Goal: Information Seeking & Learning: Learn about a topic

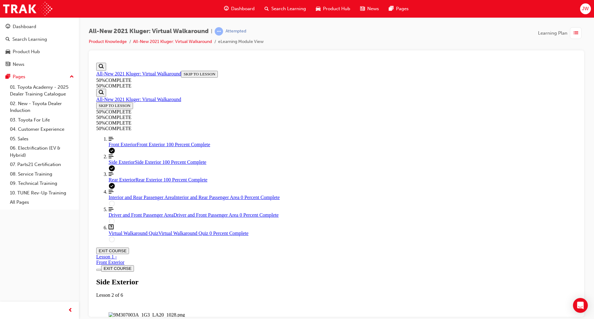
scroll to position [21, 0]
click at [428, 59] on div at bounding box center [337, 57] width 486 height 5
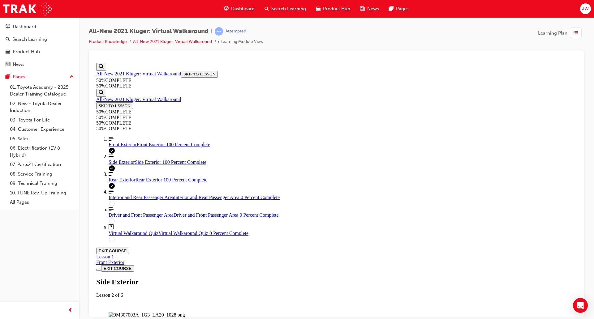
scroll to position [178, 0]
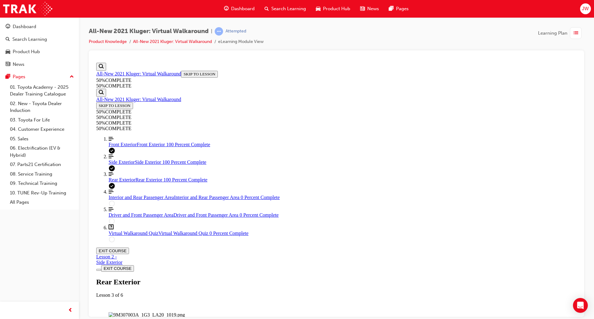
drag, startPoint x: 381, startPoint y: 116, endPoint x: 384, endPoint y: 119, distance: 4.6
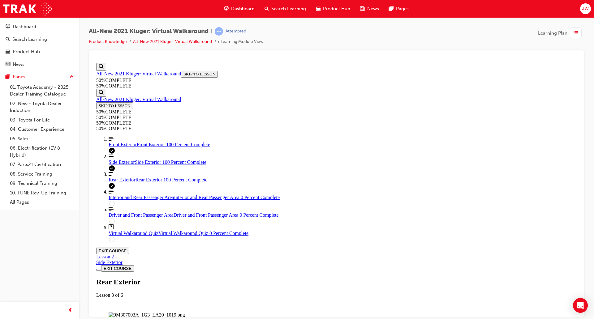
drag, startPoint x: 500, startPoint y: 86, endPoint x: 499, endPoint y: 93, distance: 6.6
drag, startPoint x: 483, startPoint y: 89, endPoint x: 483, endPoint y: 92, distance: 3.4
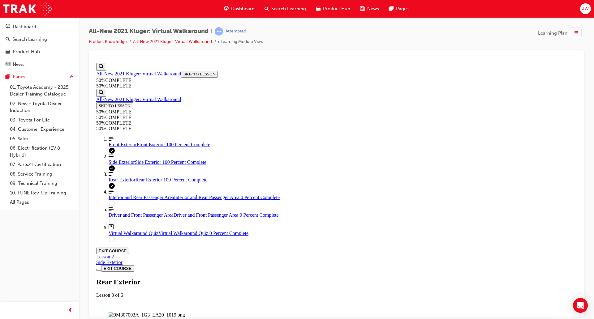
drag, startPoint x: 502, startPoint y: 156, endPoint x: 500, endPoint y: 163, distance: 7.1
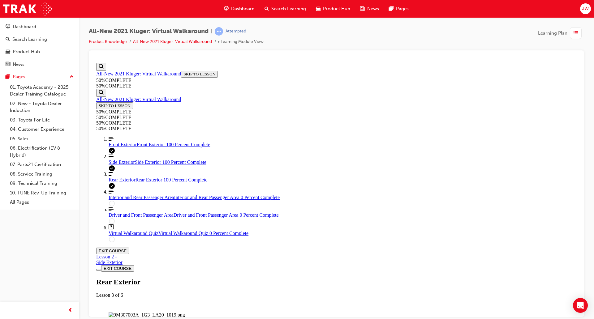
scroll to position [143, 0]
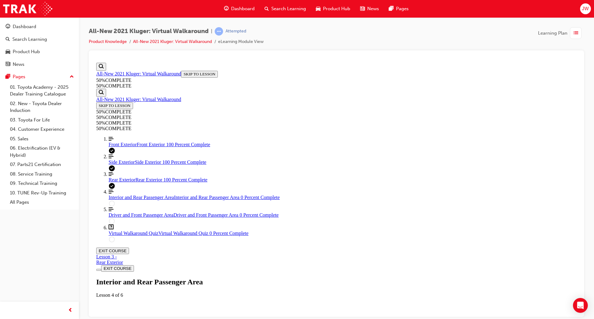
scroll to position [21, 0]
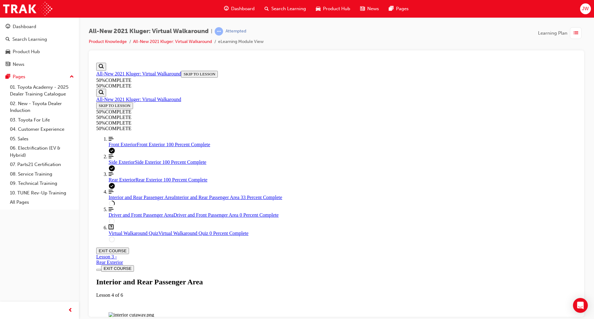
drag, startPoint x: 446, startPoint y: 115, endPoint x: 446, endPoint y: 127, distance: 11.5
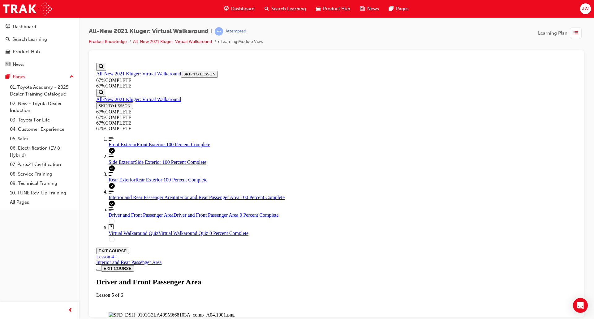
drag, startPoint x: 501, startPoint y: 77, endPoint x: 502, endPoint y: 103, distance: 25.8
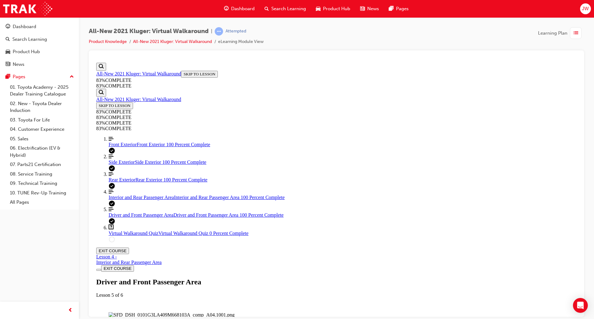
scroll to position [134, 0]
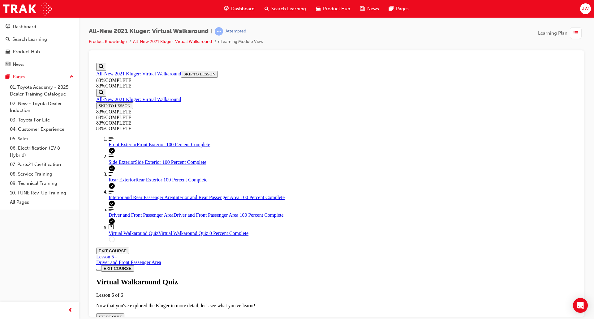
click at [124, 314] on button "START QUIZ" at bounding box center [110, 317] width 28 height 7
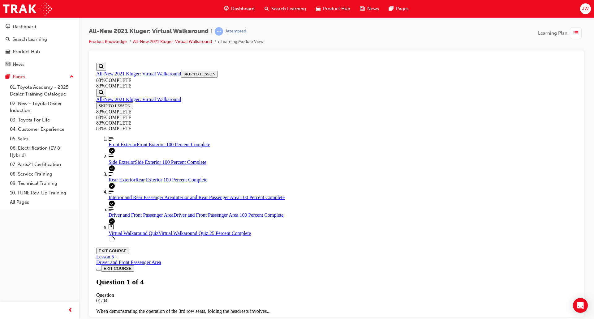
scroll to position [60, 0]
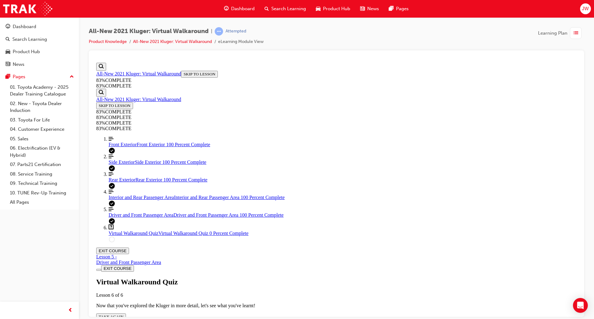
scroll to position [22, 0]
click at [124, 315] on span "TAKE AGAIN" at bounding box center [111, 317] width 25 height 5
drag, startPoint x: 341, startPoint y: 152, endPoint x: 514, endPoint y: 169, distance: 173.5
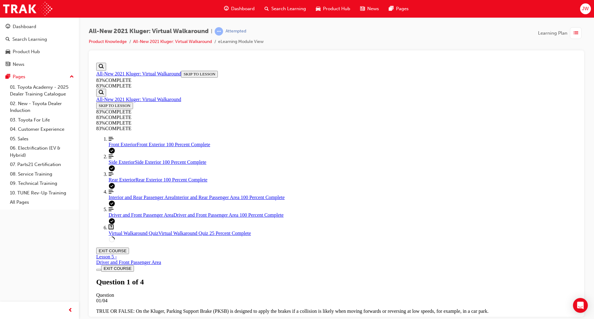
scroll to position [60, 0]
drag, startPoint x: 389, startPoint y: 274, endPoint x: 393, endPoint y: 269, distance: 6.8
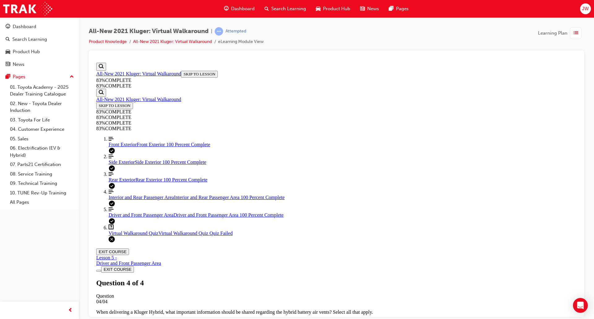
scroll to position [63, 0]
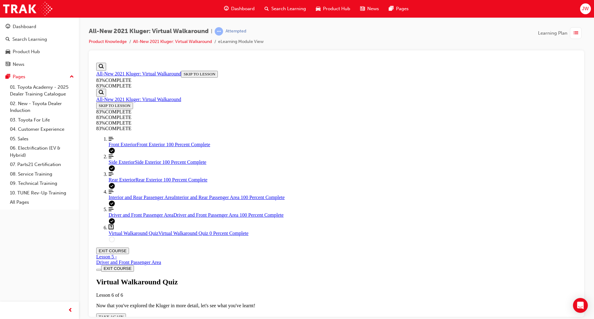
click at [124, 315] on span "TAKE AGAIN" at bounding box center [111, 317] width 25 height 5
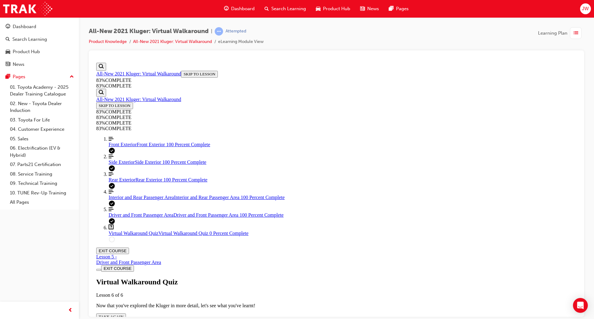
scroll to position [60, 0]
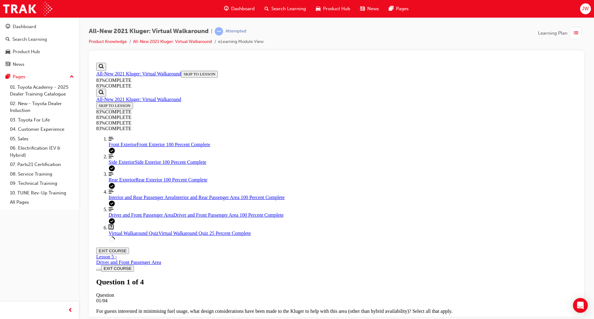
drag, startPoint x: 353, startPoint y: 235, endPoint x: 352, endPoint y: 257, distance: 22.0
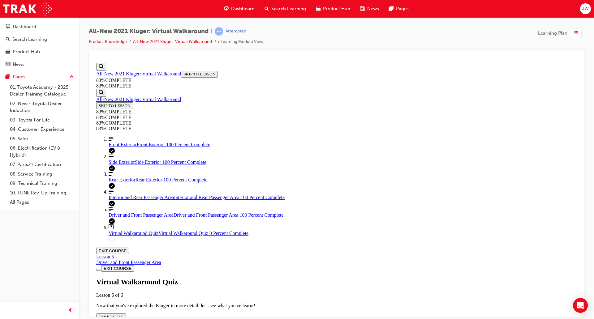
click at [124, 315] on span "TAKE AGAIN" at bounding box center [111, 317] width 25 height 5
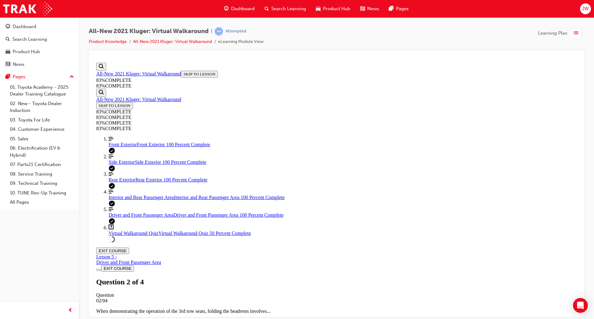
drag, startPoint x: 349, startPoint y: 193, endPoint x: 358, endPoint y: 223, distance: 31.0
drag, startPoint x: 358, startPoint y: 223, endPoint x: 354, endPoint y: 236, distance: 12.5
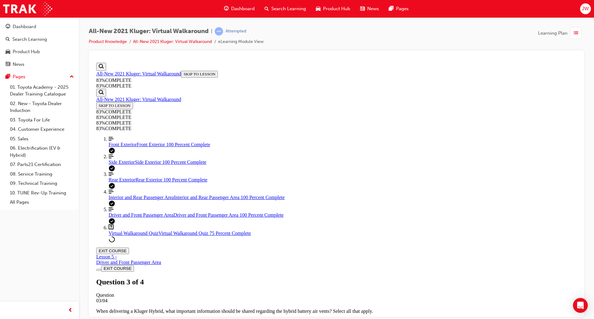
drag, startPoint x: 349, startPoint y: 255, endPoint x: 349, endPoint y: 263, distance: 7.7
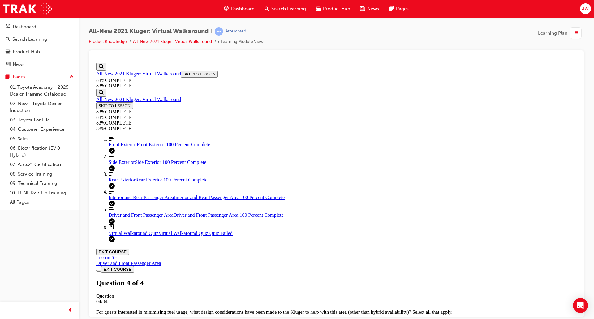
scroll to position [63, 0]
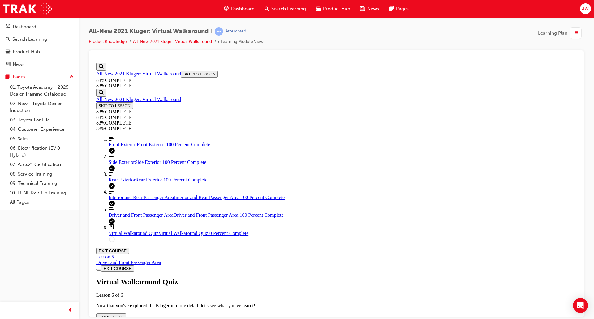
scroll to position [22, 0]
click at [124, 315] on span "TAKE AGAIN" at bounding box center [111, 317] width 25 height 5
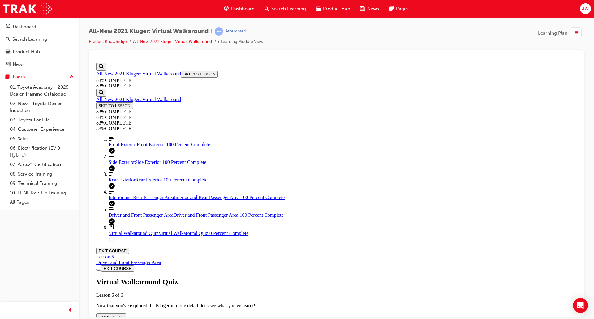
drag, startPoint x: 383, startPoint y: 273, endPoint x: 387, endPoint y: 268, distance: 7.0
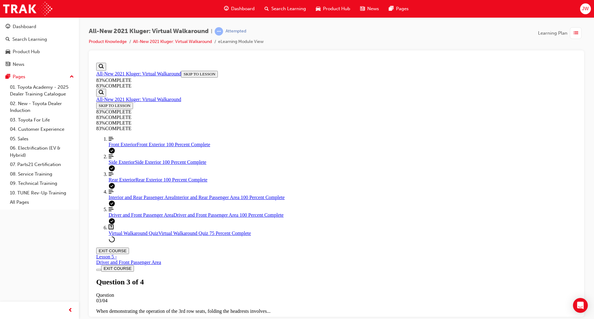
drag, startPoint x: 379, startPoint y: 191, endPoint x: 382, endPoint y: 208, distance: 17.1
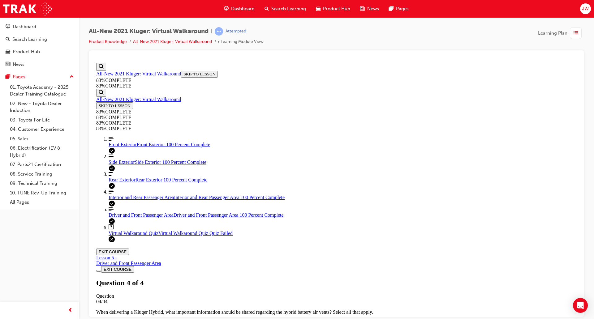
scroll to position [63, 0]
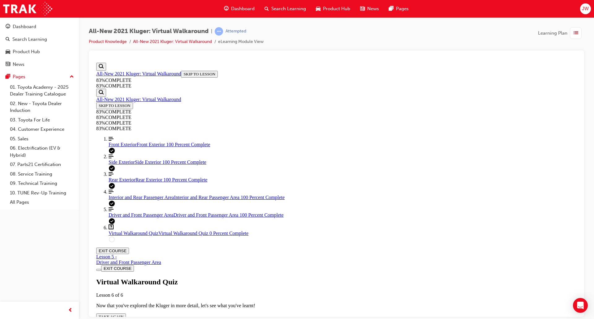
click at [124, 315] on span "TAKE AGAIN" at bounding box center [111, 317] width 25 height 5
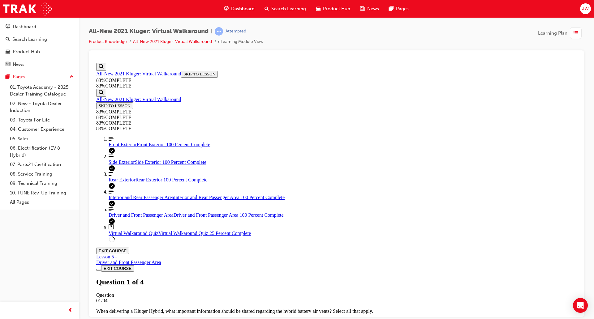
scroll to position [22, 0]
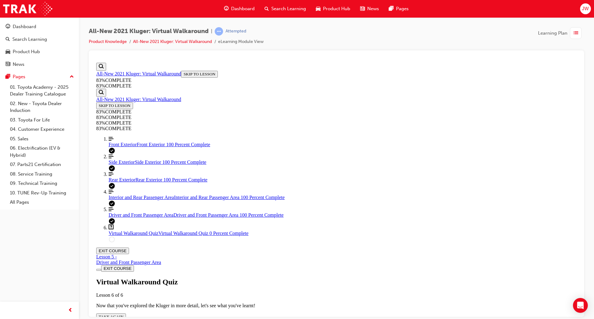
scroll to position [22, 0]
click at [126, 314] on button "TAKE AGAIN" at bounding box center [111, 317] width 30 height 7
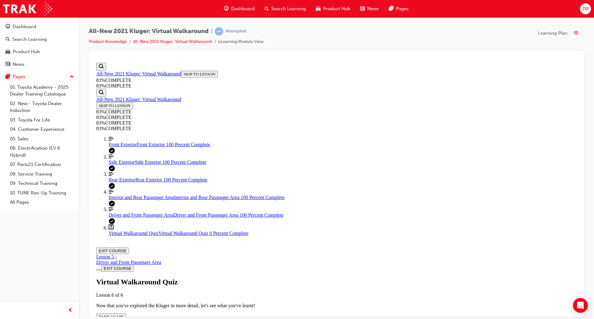
click at [126, 314] on button "TAKE AGAIN" at bounding box center [111, 317] width 30 height 7
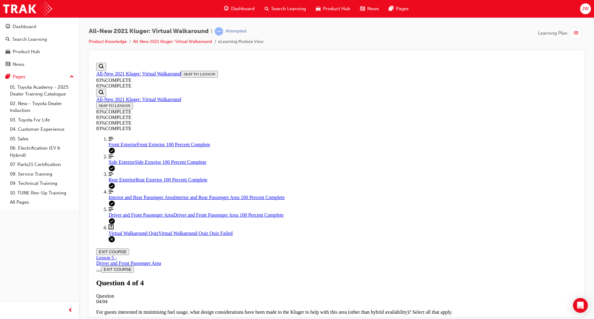
scroll to position [63, 0]
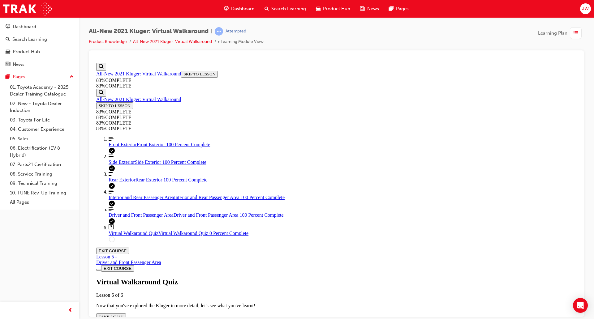
click at [124, 315] on span "TAKE AGAIN" at bounding box center [111, 317] width 25 height 5
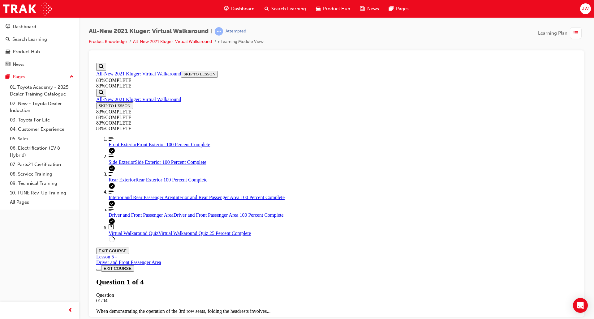
drag, startPoint x: 355, startPoint y: 156, endPoint x: 397, endPoint y: 160, distance: 41.4
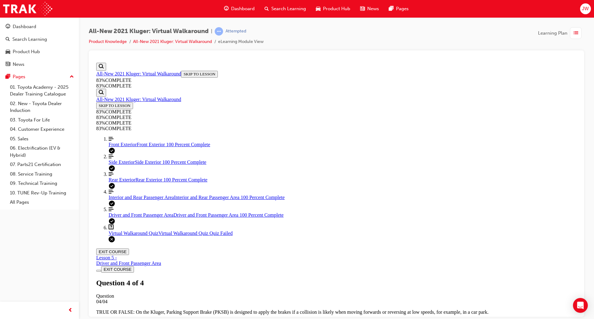
scroll to position [63, 0]
click at [143, 145] on div "Front Exterior Front Exterior 100 Percent Complete" at bounding box center [343, 145] width 468 height 6
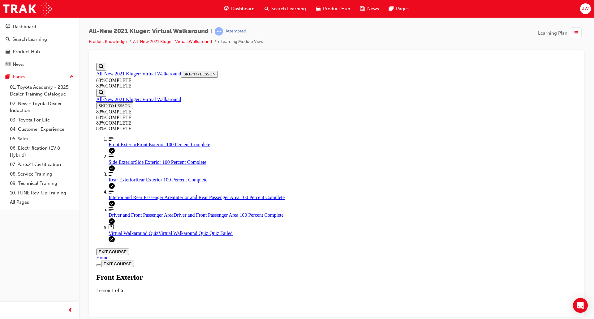
scroll to position [21, 0]
click at [124, 319] on div "Labeled graphic marker, Plus, Not Viewed" at bounding box center [124, 323] width 0 height 0
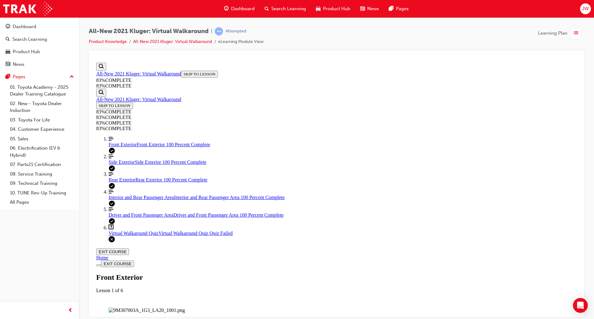
scroll to position [103, 0]
click at [114, 158] on link "Align left Three vertical lines aligned to the left Side Exterior Side Exterior…" at bounding box center [343, 159] width 468 height 11
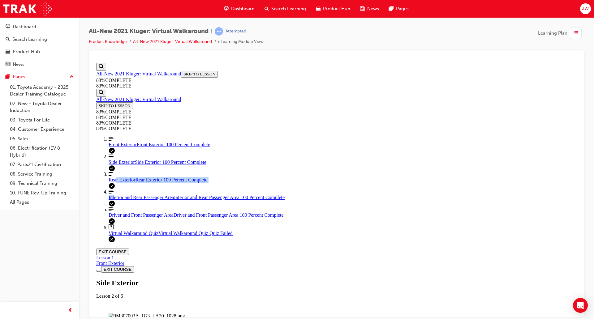
click at [113, 193] on ol "Align left Three vertical lines aligned to the left Front Exterior Front Exteri…" at bounding box center [336, 189] width 481 height 107
click at [136, 183] on link "Align left Three vertical lines aligned to the left Rear Exterior Rear Exterior…" at bounding box center [343, 176] width 468 height 11
click at [143, 200] on link "Align left Three vertical lines aligned to the left Interior and Rear Passenger…" at bounding box center [343, 194] width 468 height 11
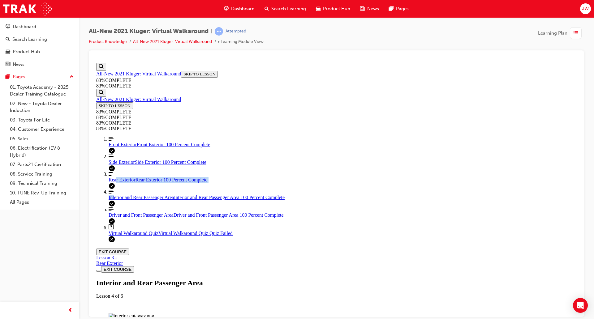
click at [139, 236] on link "Question box Question mark inside of a square Virtual Walkaround Quiz Virtual W…" at bounding box center [343, 230] width 468 height 12
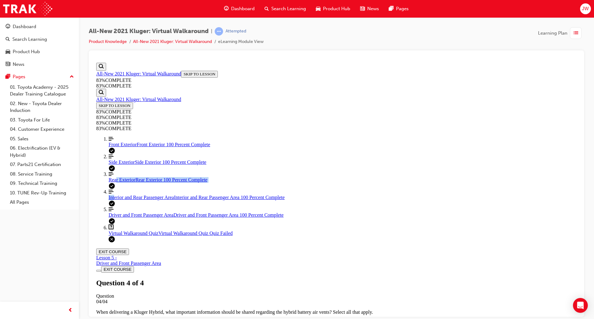
scroll to position [63, 0]
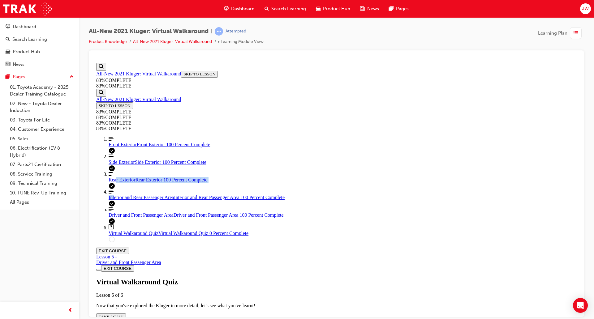
scroll to position [22, 0]
click at [293, 278] on div "Virtual Walkaround Quiz Lesson 6 of 6 Now that you've explored the Kluger in mo…" at bounding box center [336, 299] width 481 height 42
click at [124, 315] on span "TAKE AGAIN" at bounding box center [111, 317] width 25 height 5
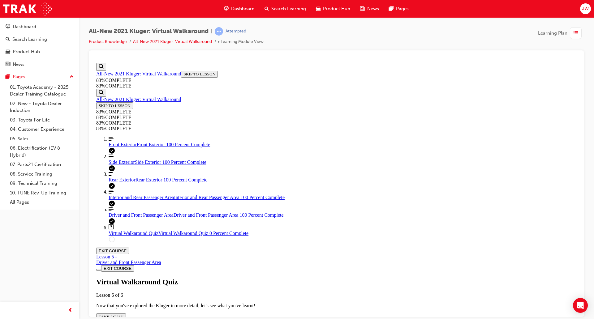
click at [124, 315] on span "TAKE AGAIN" at bounding box center [111, 317] width 25 height 5
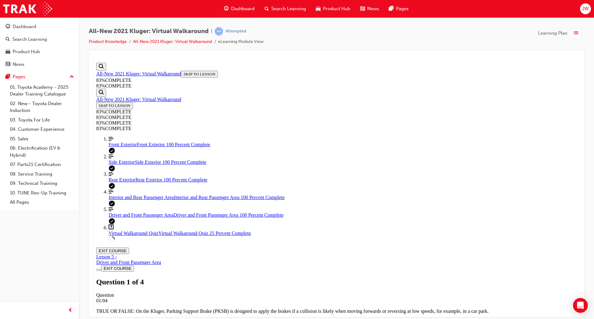
scroll to position [23, 0]
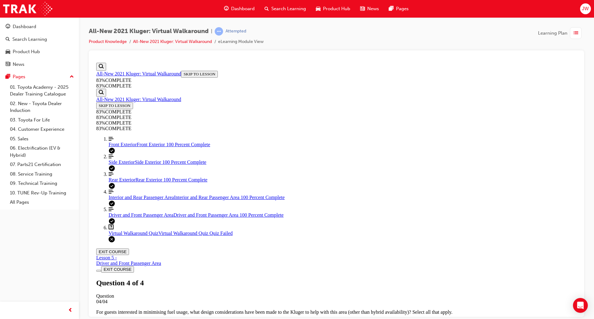
scroll to position [63, 0]
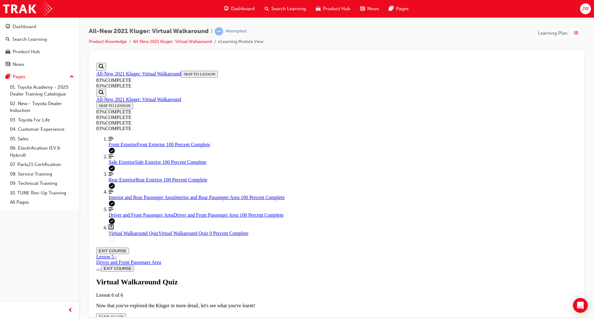
drag, startPoint x: 282, startPoint y: 197, endPoint x: 301, endPoint y: 208, distance: 22.0
click at [283, 278] on div "Virtual Walkaround Quiz Lesson 6 of 6 Now that you've explored the Kluger in mo…" at bounding box center [336, 299] width 481 height 42
click at [126, 314] on button "TAKE AGAIN" at bounding box center [111, 317] width 30 height 7
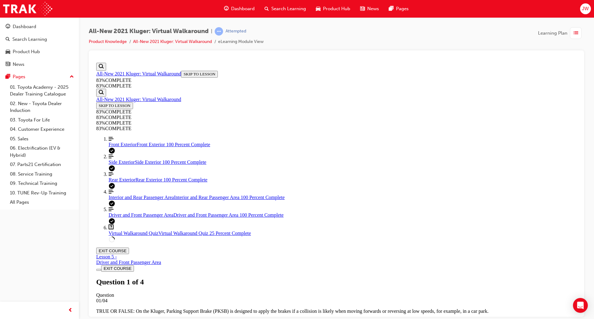
scroll to position [23, 0]
drag, startPoint x: 379, startPoint y: 298, endPoint x: 375, endPoint y: 295, distance: 4.4
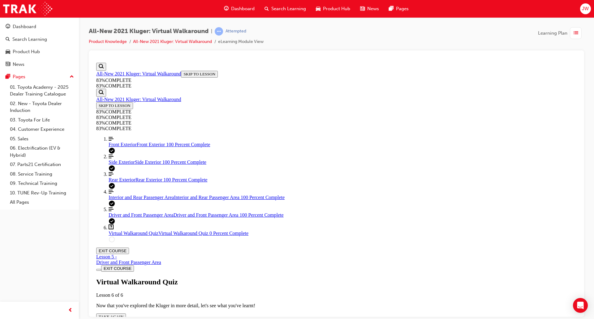
scroll to position [22, 0]
click at [294, 278] on div "Virtual Walkaround Quiz Lesson 6 of 6 Now that you've explored the Kluger in mo…" at bounding box center [336, 299] width 481 height 42
click at [126, 314] on button "TAKE AGAIN" at bounding box center [111, 317] width 30 height 7
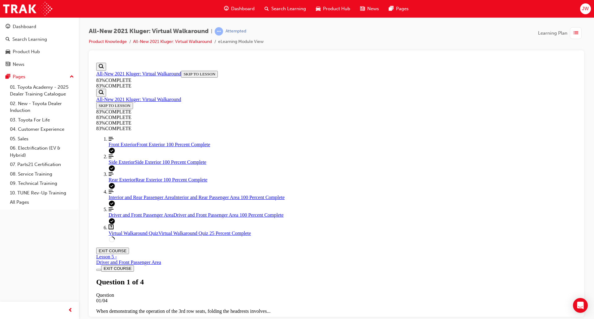
drag, startPoint x: 274, startPoint y: 152, endPoint x: 367, endPoint y: 165, distance: 93.8
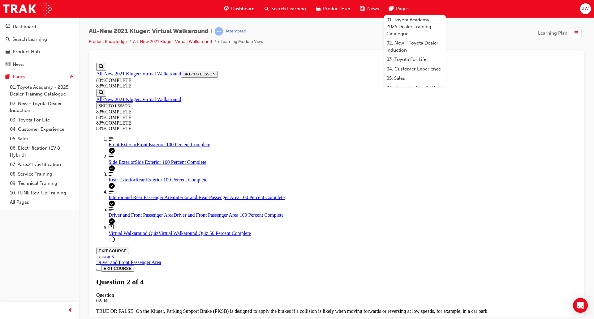
copy p "When delivering a Kluger Hybrid, what important information should be shared re…"
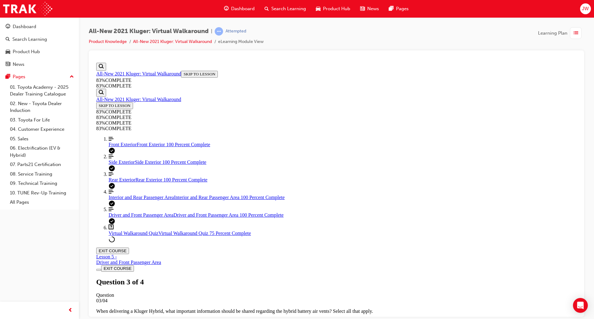
scroll to position [60, 0]
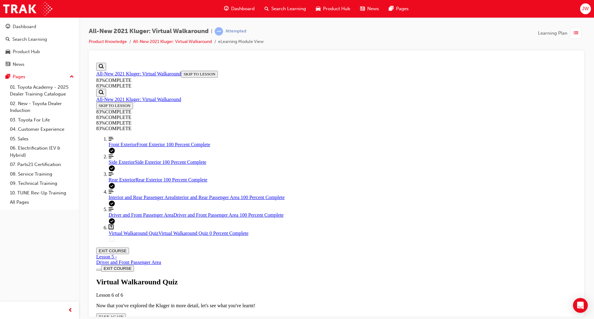
scroll to position [22, 0]
click at [295, 278] on div "Virtual Walkaround Quiz Lesson 6 of 6 Now that you've explored the Kluger in mo…" at bounding box center [336, 299] width 481 height 42
click at [124, 315] on span "TAKE AGAIN" at bounding box center [111, 317] width 25 height 5
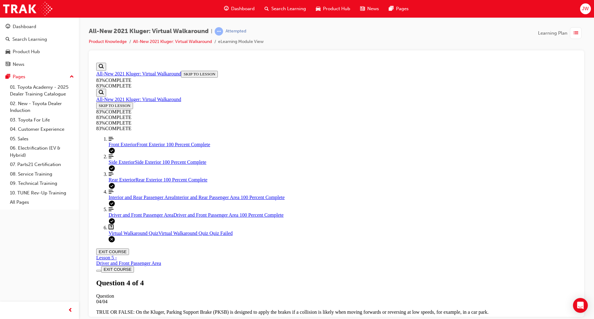
scroll to position [63, 0]
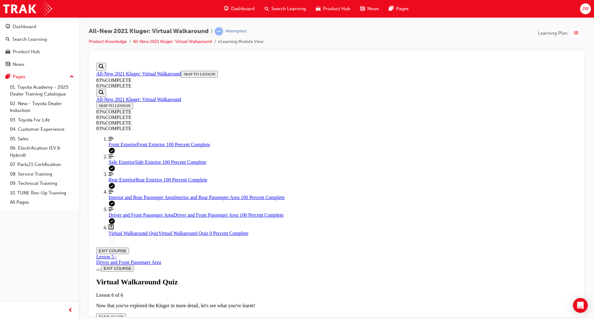
click at [296, 278] on div "Virtual Walkaround Quiz Lesson 6 of 6 Now that you've explored the Kluger in mo…" at bounding box center [336, 299] width 481 height 42
click at [124, 315] on span "TAKE AGAIN" at bounding box center [111, 317] width 25 height 5
drag, startPoint x: 273, startPoint y: 154, endPoint x: 323, endPoint y: 164, distance: 51.4
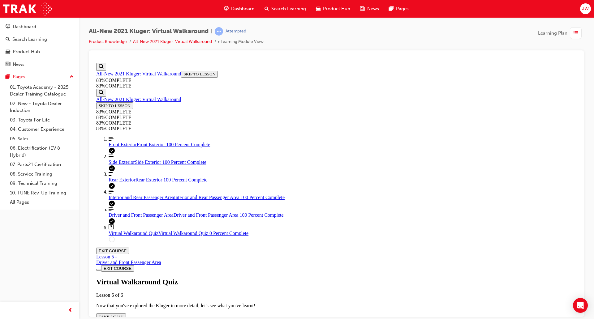
copy p "For guests interested in minimising fuel usage, what design considerations have…"
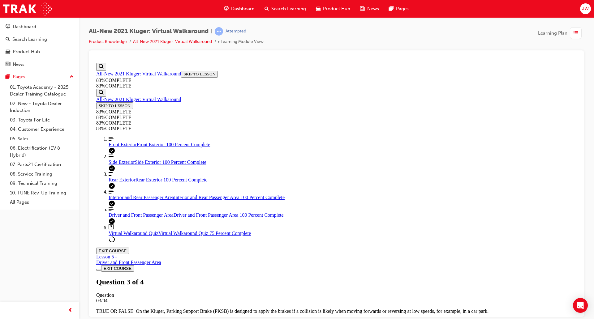
scroll to position [23, 0]
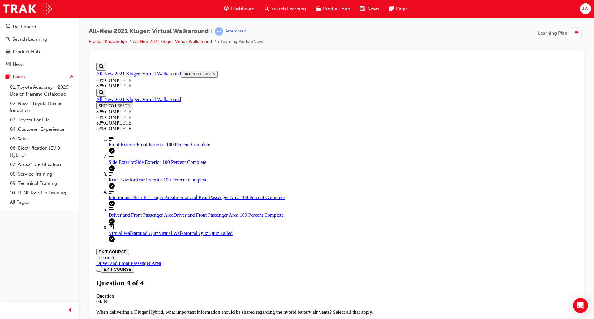
scroll to position [63, 0]
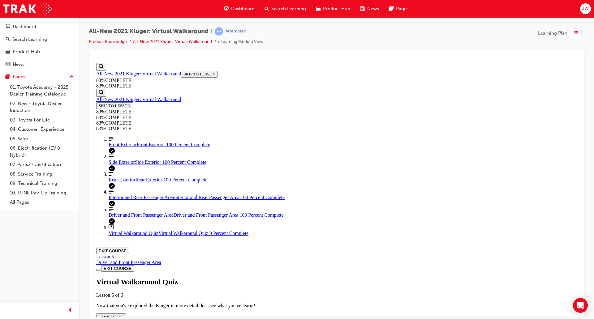
scroll to position [22, 0]
click at [126, 314] on button "TAKE AGAIN" at bounding box center [111, 317] width 30 height 7
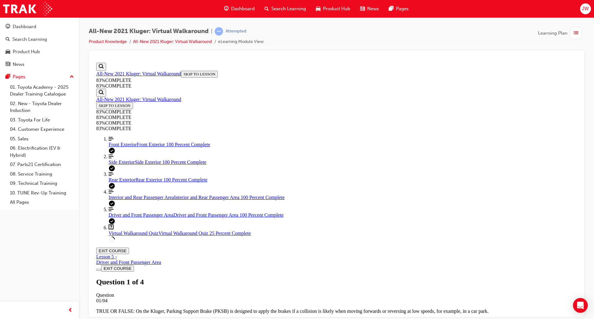
scroll to position [23, 0]
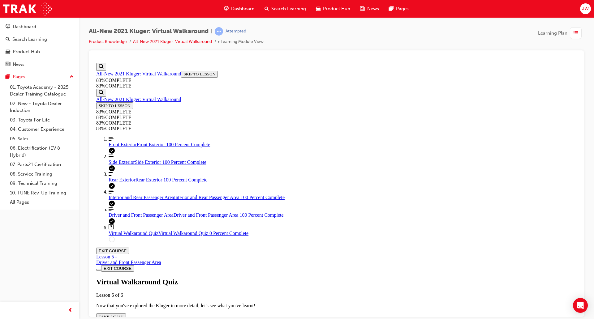
click at [126, 314] on button "TAKE AGAIN" at bounding box center [111, 317] width 30 height 7
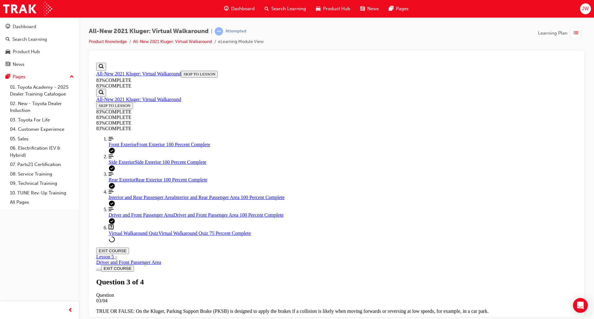
scroll to position [23, 0]
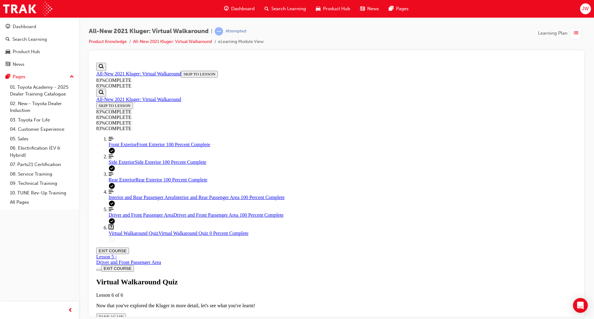
click at [126, 314] on button "TAKE AGAIN" at bounding box center [111, 317] width 30 height 7
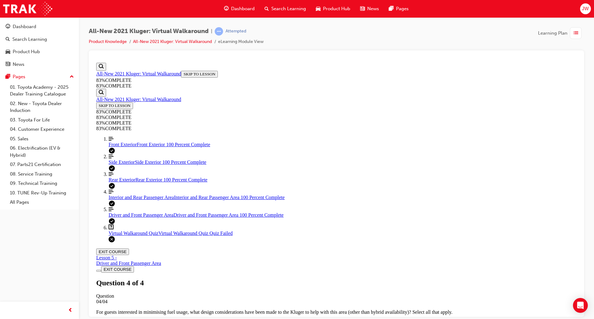
scroll to position [22, 0]
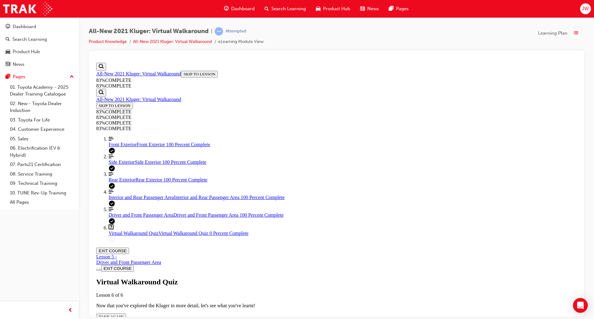
click at [124, 315] on span "TAKE AGAIN" at bounding box center [111, 317] width 25 height 5
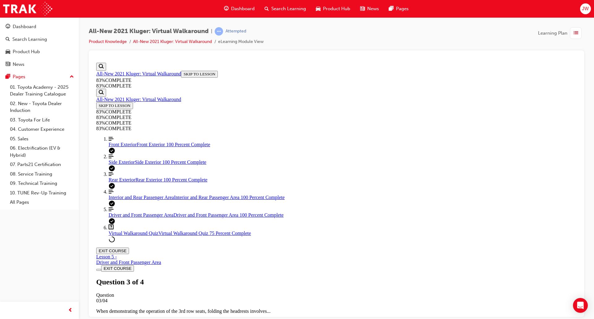
scroll to position [22, 0]
drag, startPoint x: 391, startPoint y: 263, endPoint x: 434, endPoint y: 246, distance: 46.3
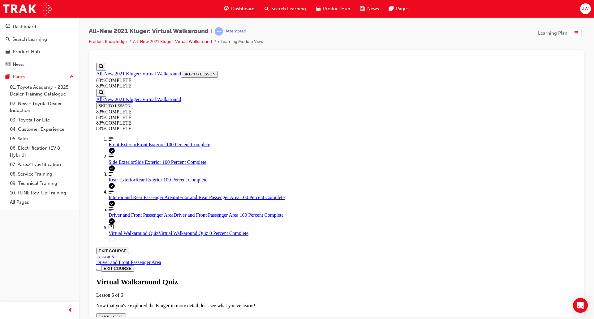
click at [126, 314] on button "TAKE AGAIN" at bounding box center [111, 317] width 30 height 7
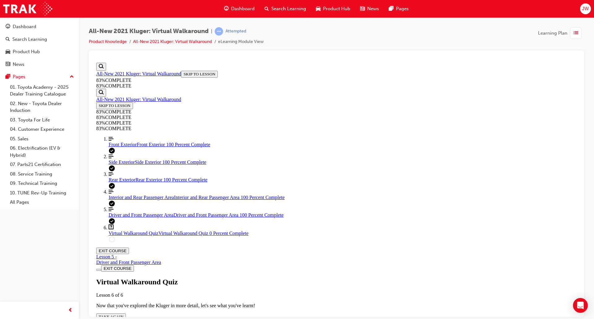
scroll to position [60, 0]
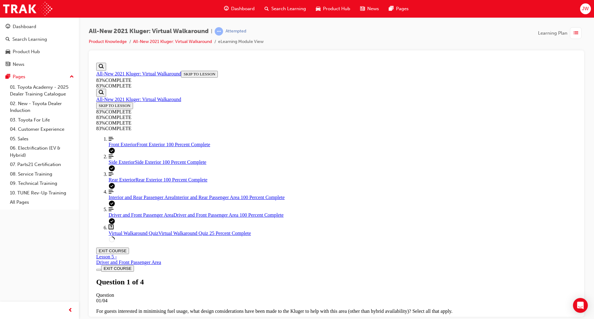
scroll to position [23, 0]
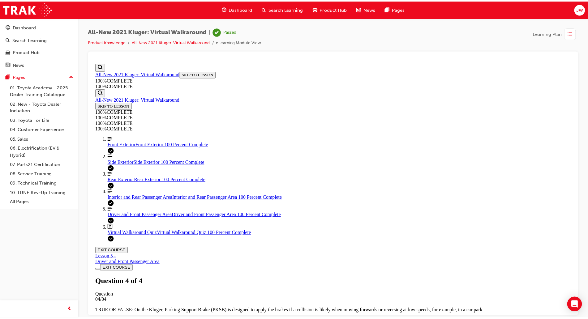
scroll to position [63, 0]
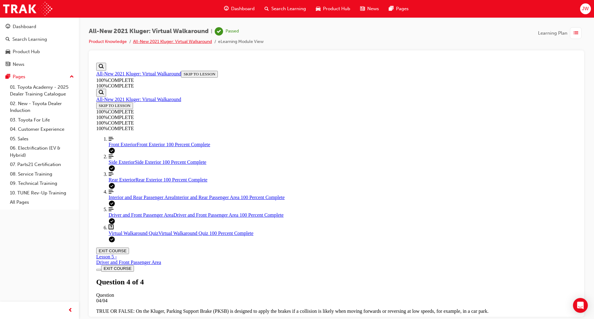
click at [158, 43] on link "All-New 2021 Kluger: Virtual Walkaround" at bounding box center [172, 41] width 79 height 5
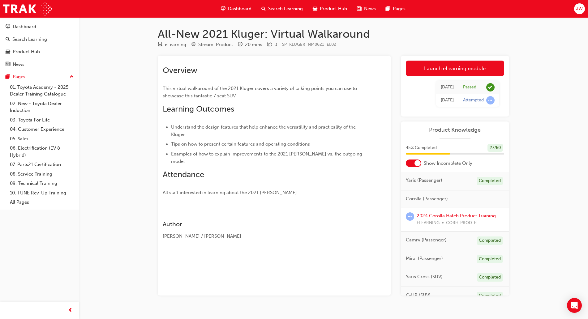
click at [243, 7] on span "Dashboard" at bounding box center [240, 8] width 24 height 7
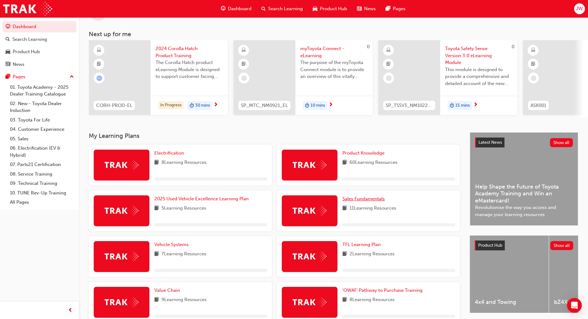
scroll to position [39, 0]
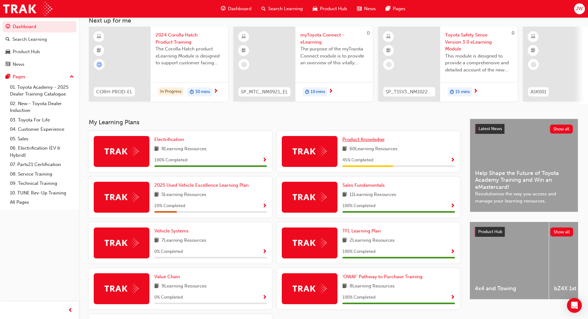
click at [365, 141] on span "Product Knowledge" at bounding box center [364, 140] width 42 height 6
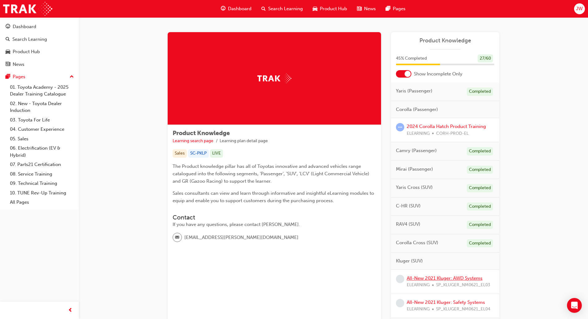
click at [446, 279] on link "All-New 2021 Kluger: AWD Systems" at bounding box center [445, 279] width 76 height 6
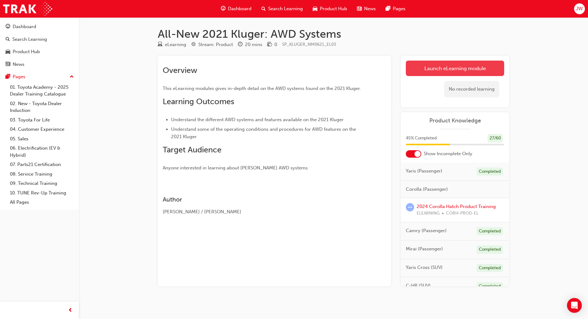
click at [441, 72] on link "Launch eLearning module" at bounding box center [455, 68] width 98 height 15
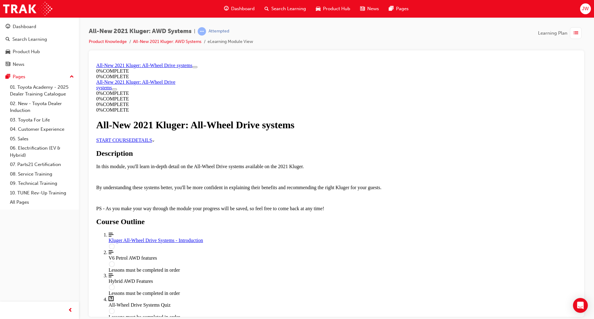
click at [132, 143] on link "START COURSE" at bounding box center [114, 139] width 36 height 5
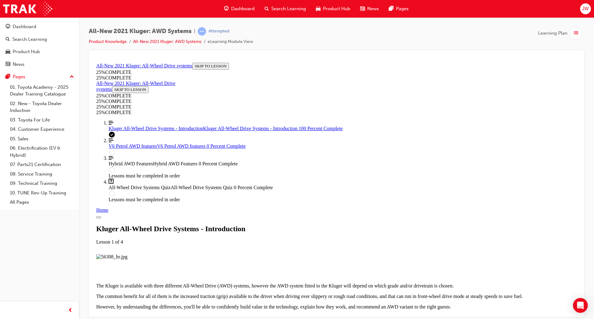
scroll to position [615, 0]
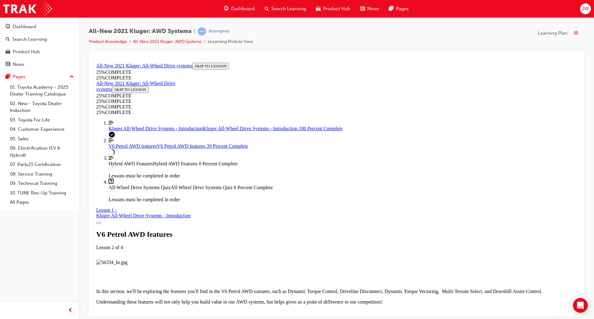
scroll to position [1647, 0]
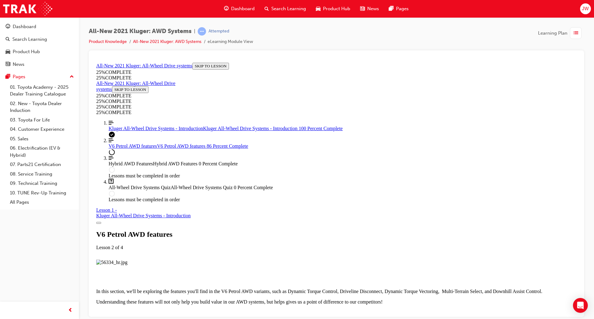
scroll to position [2505, 0]
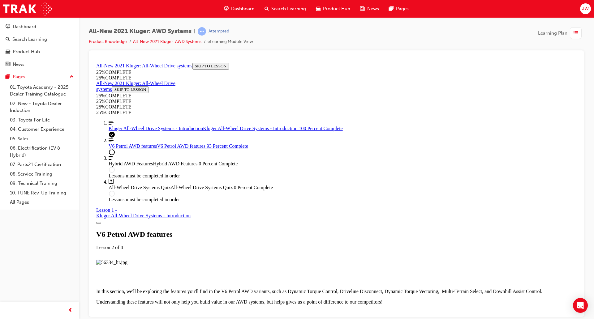
scroll to position [2855, 0]
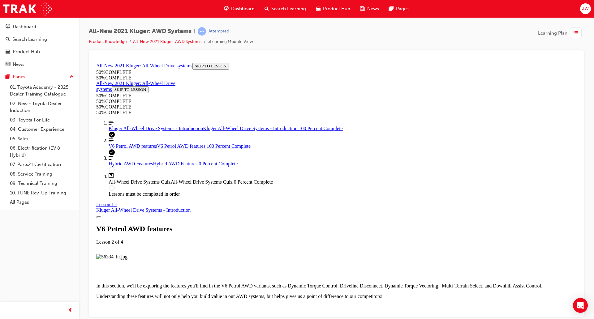
scroll to position [3047, 0]
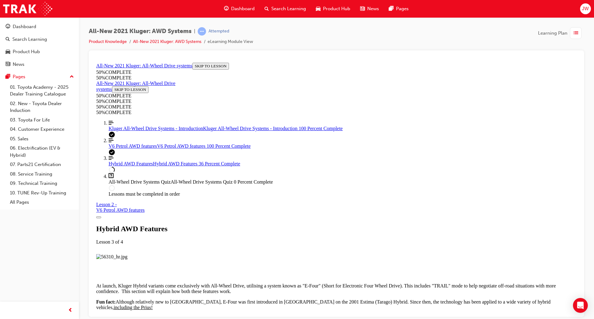
scroll to position [447, 0]
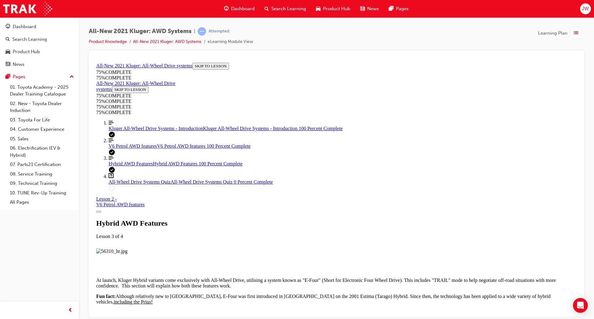
scroll to position [1637, 0]
drag, startPoint x: 310, startPoint y: 96, endPoint x: 387, endPoint y: 110, distance: 78.3
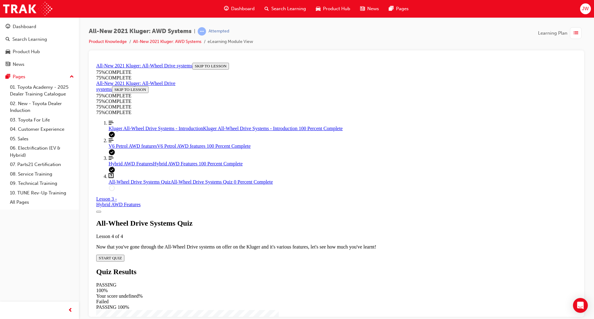
scroll to position [21, 0]
click at [122, 256] on span "START QUIZ" at bounding box center [110, 258] width 23 height 5
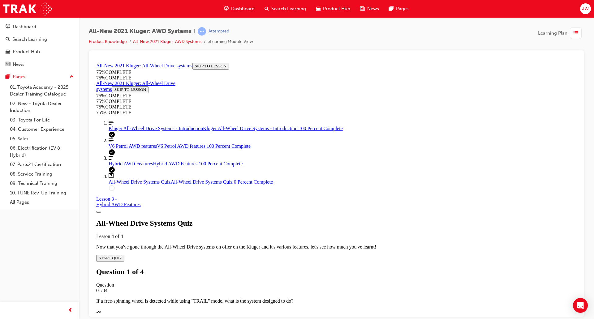
scroll to position [23, 0]
drag, startPoint x: 281, startPoint y: 151, endPoint x: 394, endPoint y: 162, distance: 114.1
click at [394, 298] on p "If a free-spinning wheel is detected while using "TRAIL" mode, what is the syst…" at bounding box center [336, 301] width 481 height 6
click at [457, 298] on p "If a free-spinning wheel is detected while using "TRAIL" mode, what is the syst…" at bounding box center [336, 301] width 481 height 6
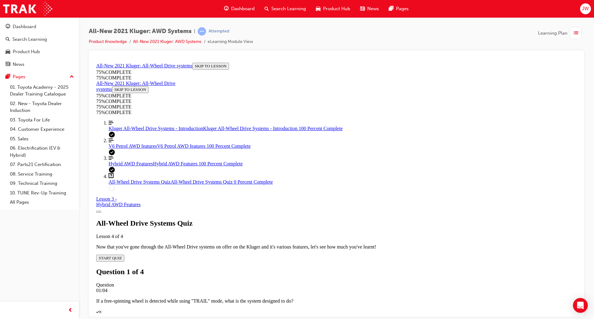
click at [383, 309] on div "Quiz" at bounding box center [336, 312] width 481 height 6
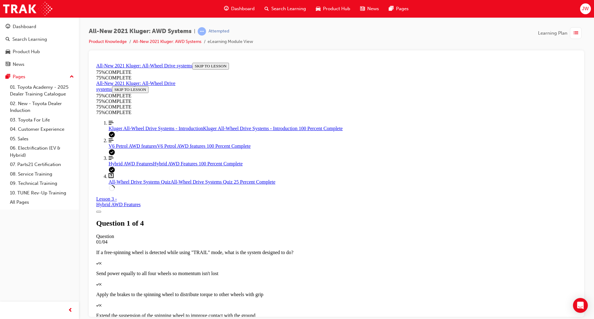
scroll to position [23, 0]
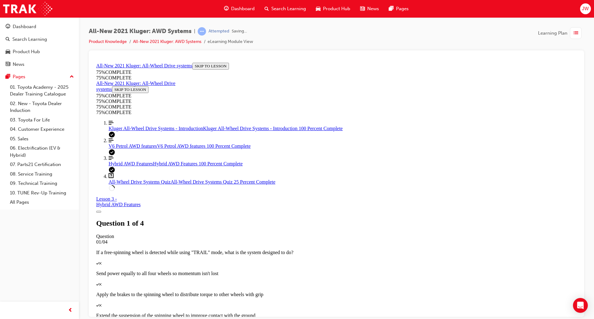
scroll to position [23, 0]
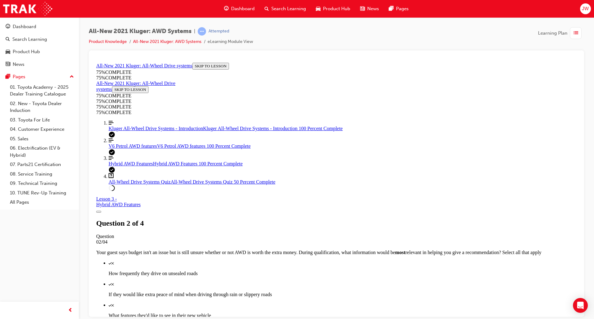
drag, startPoint x: 325, startPoint y: 150, endPoint x: 408, endPoint y: 162, distance: 83.7
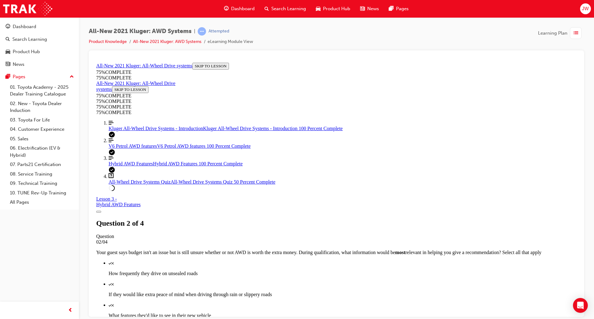
scroll to position [43, 0]
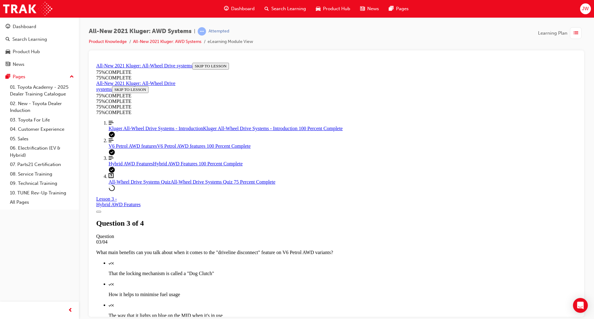
scroll to position [100, 0]
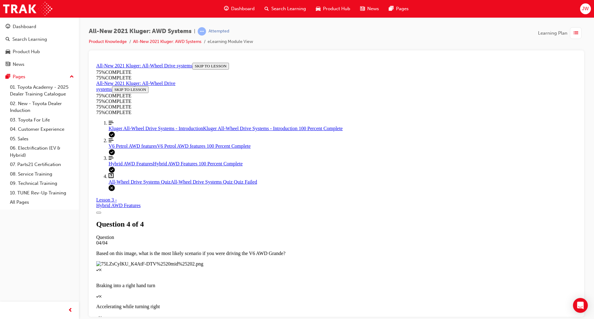
scroll to position [63, 0]
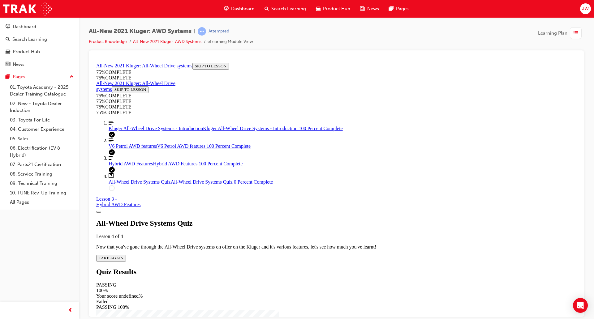
click at [124, 256] on span "TAKE AGAIN" at bounding box center [111, 258] width 25 height 5
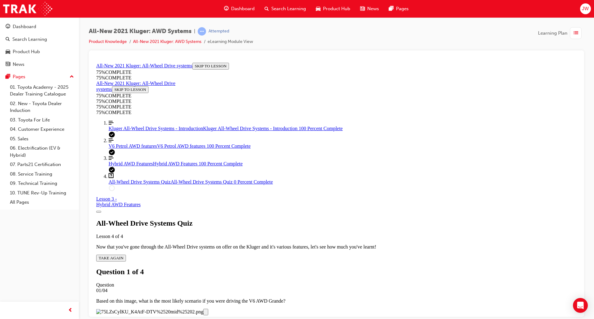
scroll to position [100, 0]
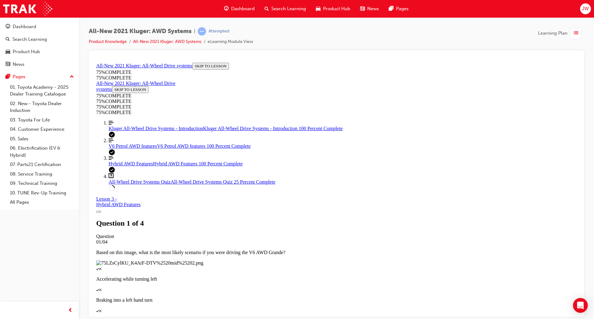
drag, startPoint x: 273, startPoint y: 150, endPoint x: 481, endPoint y: 175, distance: 209.5
drag, startPoint x: 449, startPoint y: 251, endPoint x: 484, endPoint y: 250, distance: 34.7
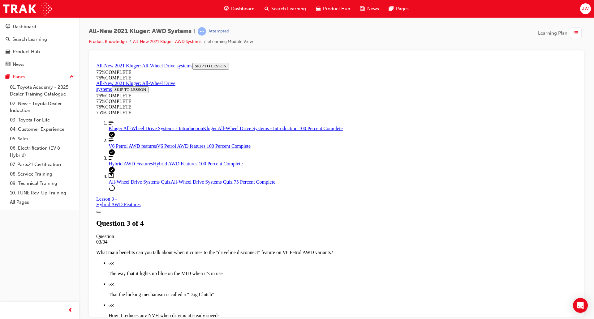
drag, startPoint x: 285, startPoint y: 150, endPoint x: 374, endPoint y: 156, distance: 89.4
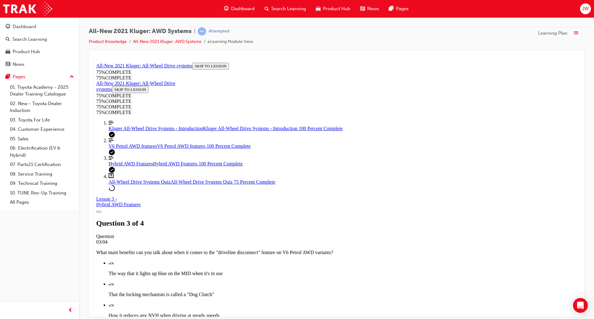
scroll to position [23, 0]
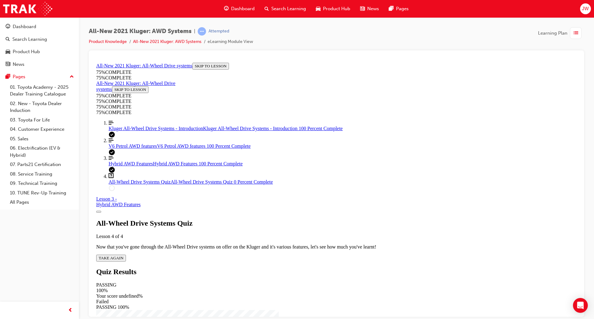
scroll to position [22, 0]
click at [124, 256] on span "TAKE AGAIN" at bounding box center [111, 258] width 25 height 5
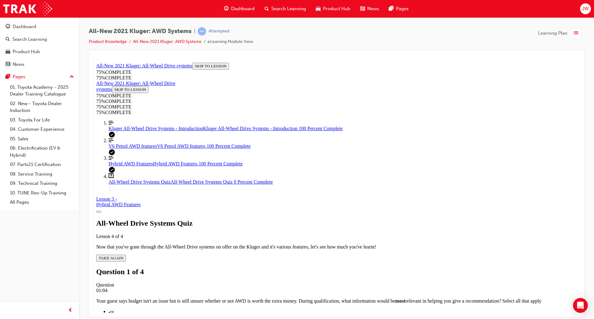
scroll to position [23, 0]
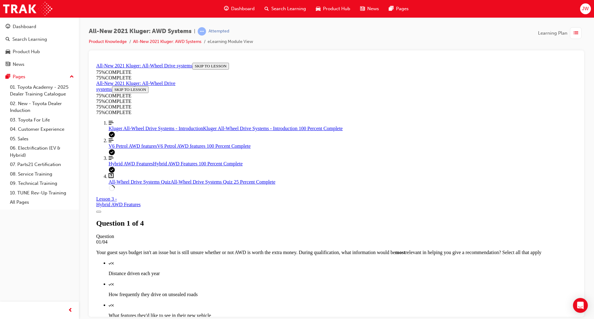
scroll to position [23, 0]
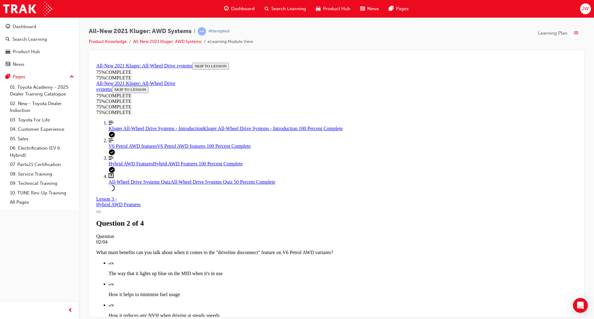
scroll to position [134, 0]
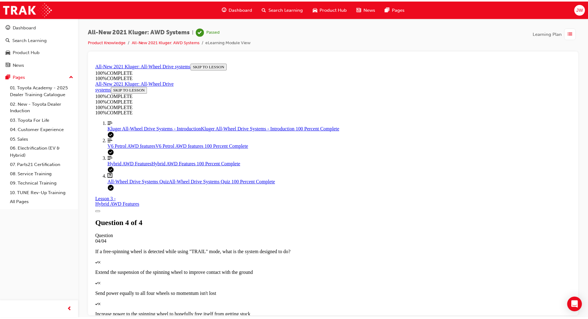
scroll to position [63, 0]
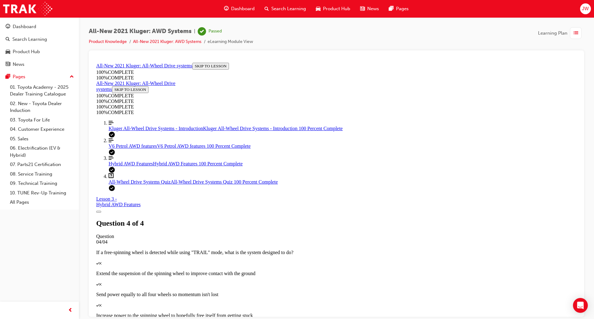
click at [240, 10] on span "Dashboard" at bounding box center [243, 8] width 24 height 7
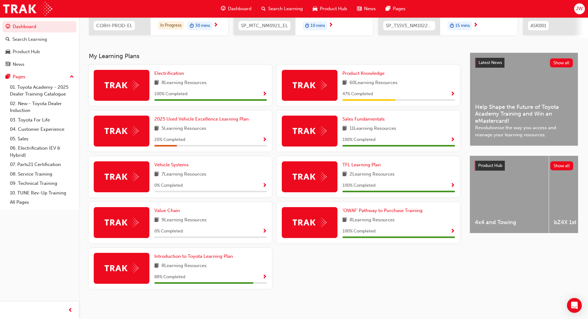
scroll to position [107, 0]
click at [353, 72] on span "Product Knowledge" at bounding box center [364, 74] width 42 height 6
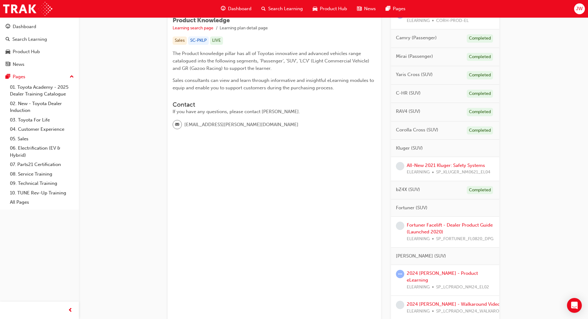
scroll to position [116, 0]
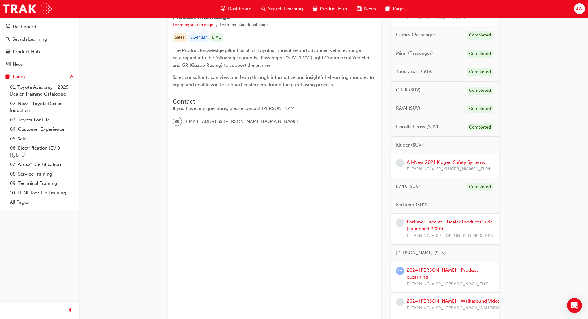
click at [445, 160] on link "All-New 2021 Kluger: Safety Systems" at bounding box center [446, 163] width 78 height 6
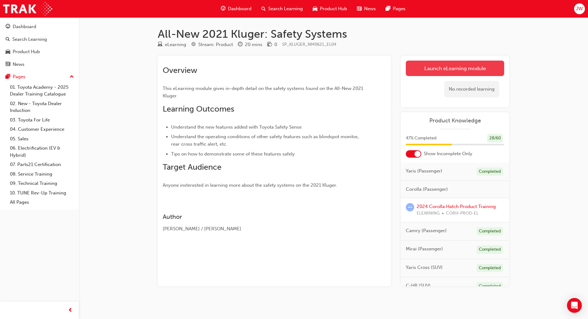
click at [426, 75] on link "Launch eLearning module" at bounding box center [455, 68] width 98 height 15
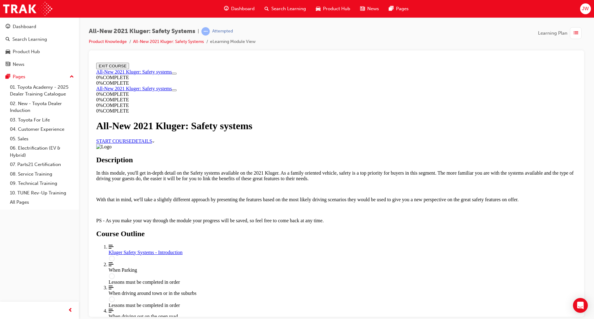
click at [132, 144] on link "START COURSE" at bounding box center [114, 140] width 36 height 5
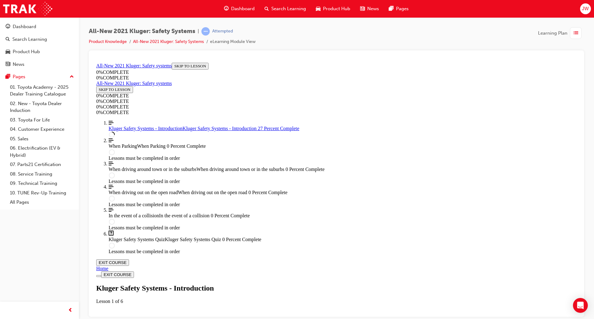
scroll to position [137, 0]
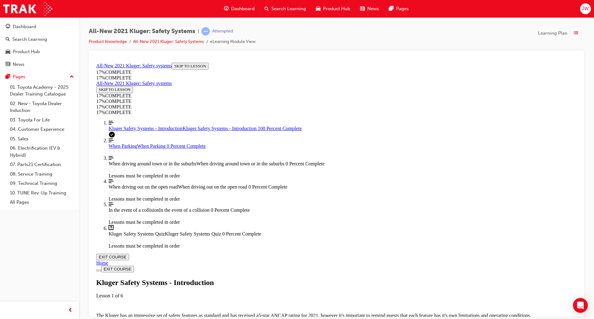
scroll to position [883, 0]
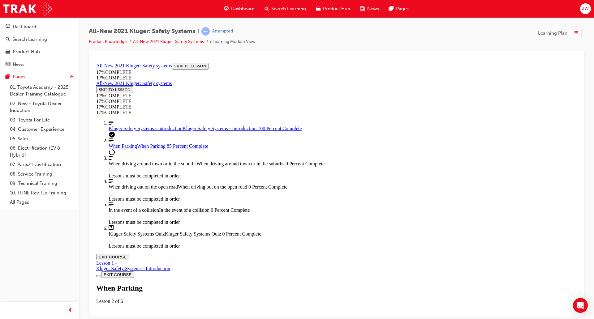
scroll to position [1995, 0]
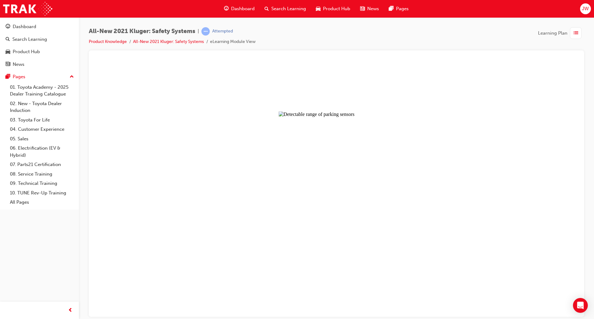
click at [419, 169] on button "Unzoom image" at bounding box center [337, 188] width 486 height 257
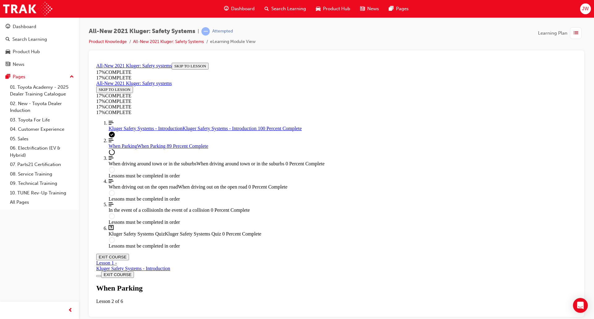
scroll to position [542, 0]
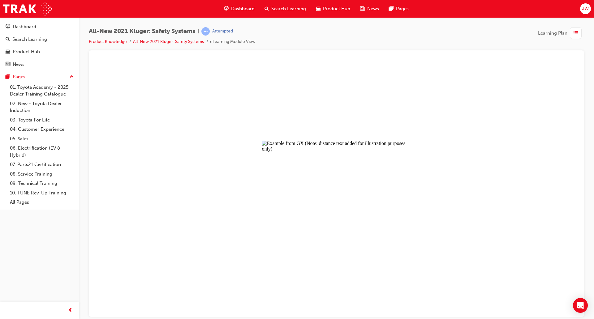
drag, startPoint x: 424, startPoint y: 175, endPoint x: 445, endPoint y: 185, distance: 23.5
click at [432, 180] on button "Unzoom image" at bounding box center [337, 188] width 486 height 257
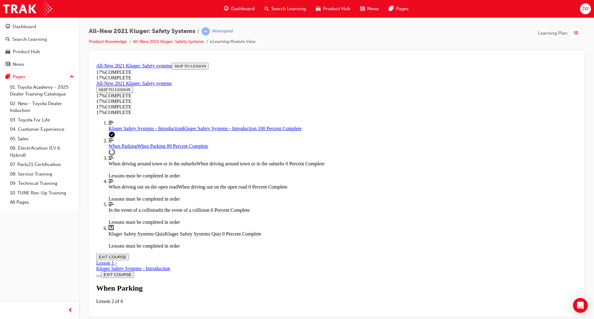
scroll to position [774, 0]
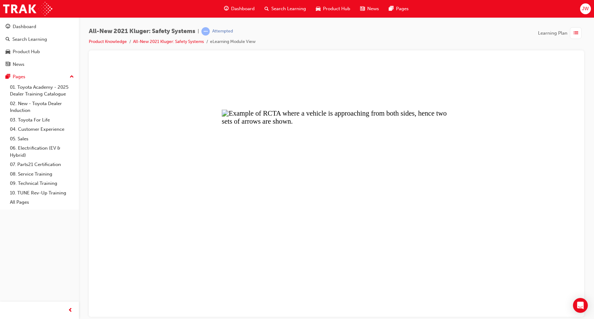
click at [463, 162] on button "Unzoom image" at bounding box center [337, 188] width 486 height 257
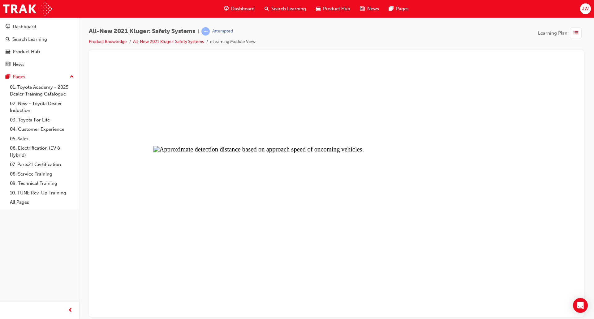
click at [474, 171] on button "Unzoom image" at bounding box center [337, 188] width 486 height 257
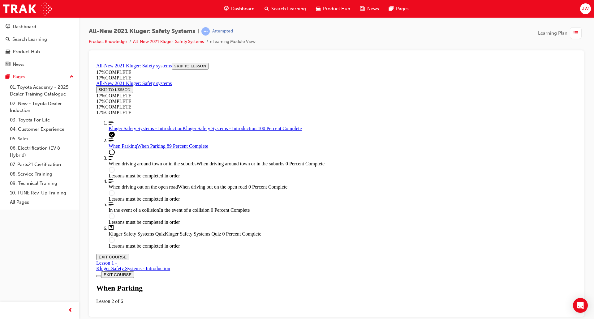
scroll to position [1122, 0]
drag, startPoint x: 312, startPoint y: 96, endPoint x: 411, endPoint y: 117, distance: 100.9
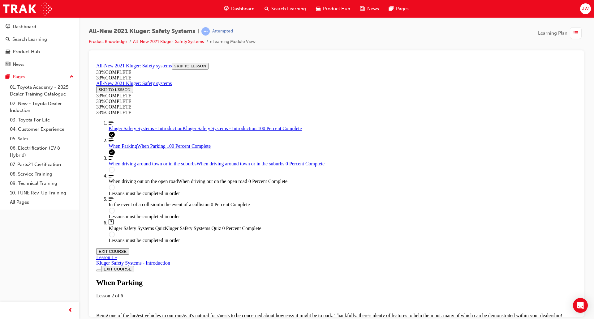
scroll to position [2237, 0]
drag, startPoint x: 378, startPoint y: 273, endPoint x: 367, endPoint y: 241, distance: 33.4
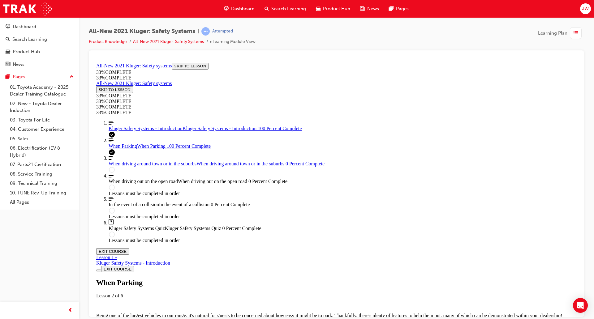
drag, startPoint x: 388, startPoint y: 231, endPoint x: 403, endPoint y: 232, distance: 14.9
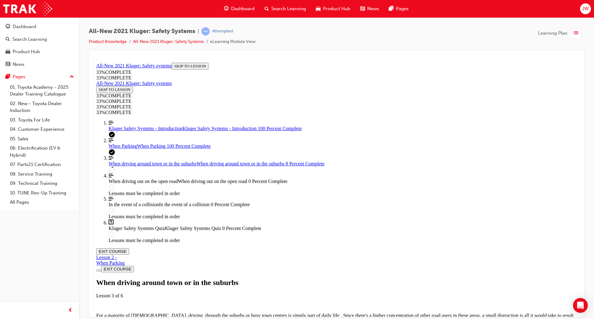
scroll to position [21, 0]
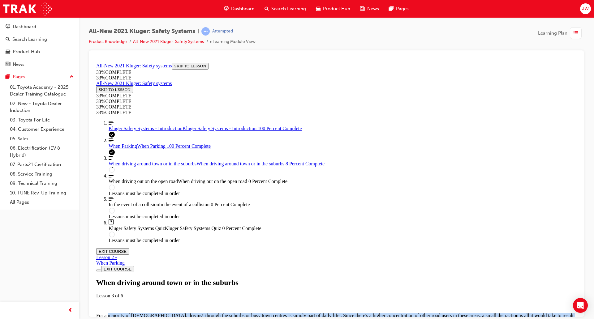
drag, startPoint x: 274, startPoint y: 164, endPoint x: 452, endPoint y: 227, distance: 188.8
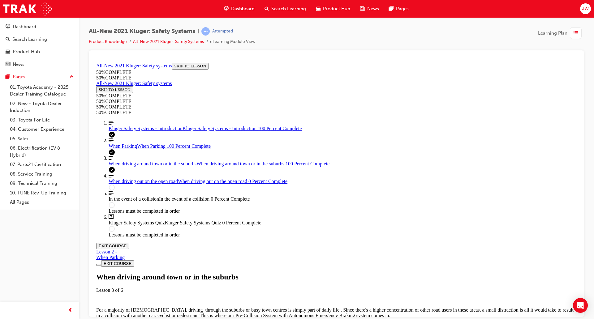
scroll to position [1277, 0]
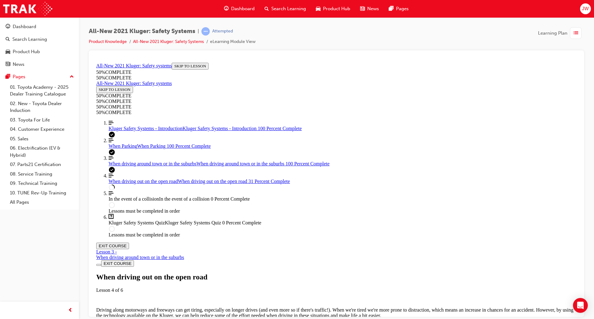
scroll to position [1414, 0]
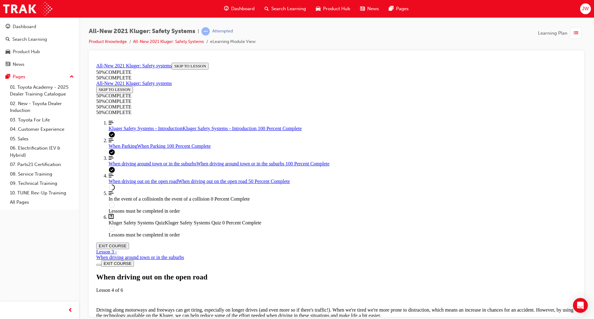
drag, startPoint x: 398, startPoint y: 132, endPoint x: 419, endPoint y: 135, distance: 20.4
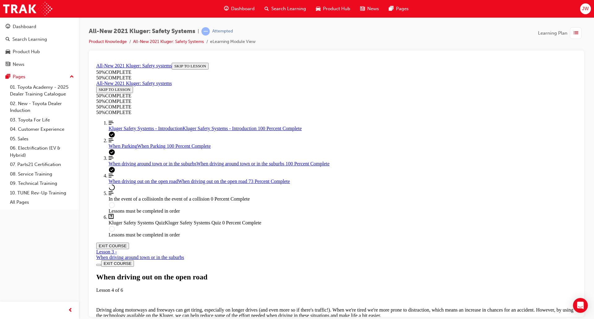
drag, startPoint x: 374, startPoint y: 301, endPoint x: 378, endPoint y: 294, distance: 7.8
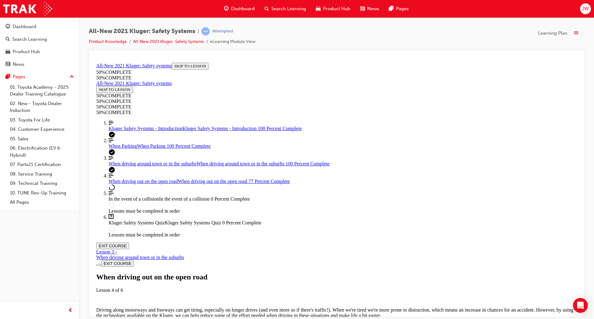
drag, startPoint x: 387, startPoint y: 248, endPoint x: 401, endPoint y: 236, distance: 18.4
drag, startPoint x: 368, startPoint y: 264, endPoint x: 407, endPoint y: 225, distance: 54.7
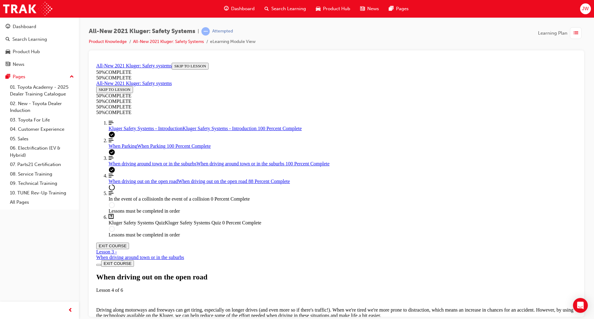
scroll to position [3330, 0]
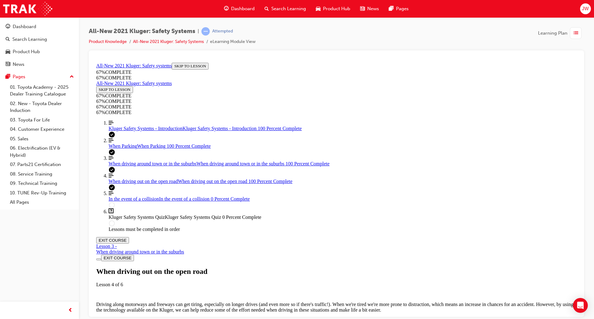
scroll to position [3508, 0]
drag, startPoint x: 319, startPoint y: 109, endPoint x: 417, endPoint y: 135, distance: 101.7
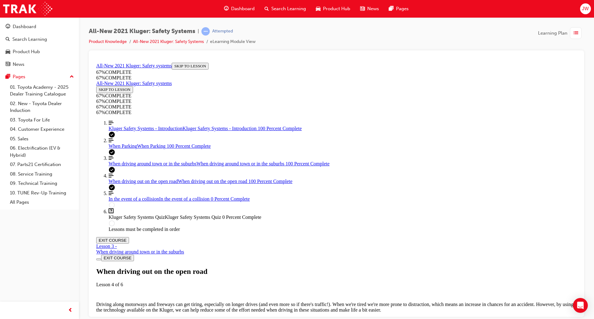
scroll to position [3594, 0]
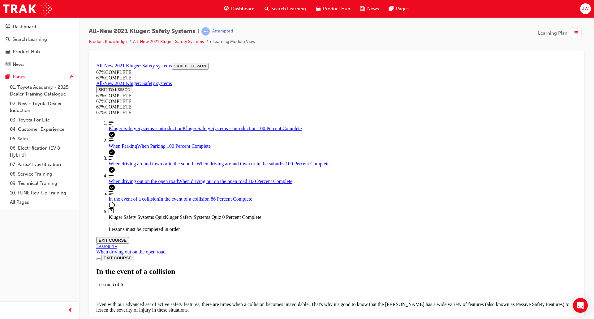
scroll to position [1274, 0]
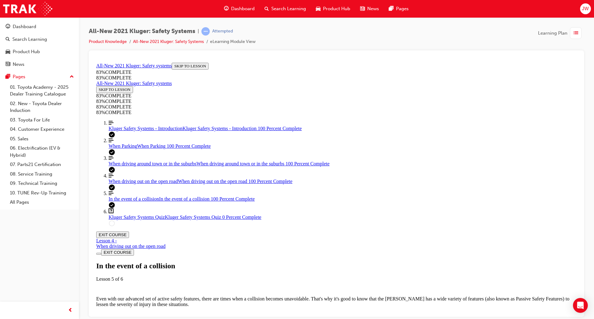
scroll to position [1465, 0]
drag, startPoint x: 308, startPoint y: 99, endPoint x: 384, endPoint y: 114, distance: 76.6
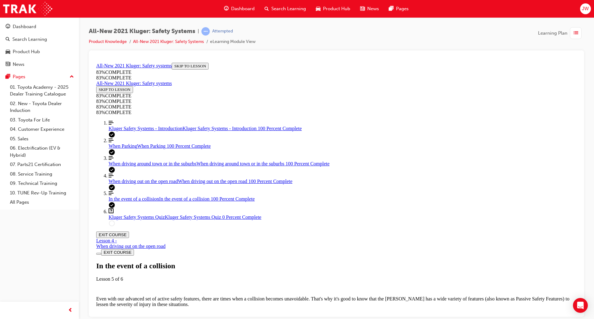
drag, startPoint x: 377, startPoint y: 304, endPoint x: 387, endPoint y: 296, distance: 13.4
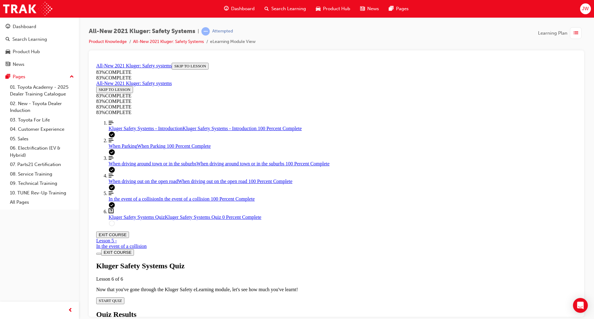
scroll to position [21, 0]
click at [293, 262] on div "Kluger Safety Systems Quiz Lesson 6 of 6 Now that you've gone through the Kluge…" at bounding box center [336, 283] width 481 height 42
click at [124, 297] on button "START QUIZ" at bounding box center [110, 300] width 28 height 7
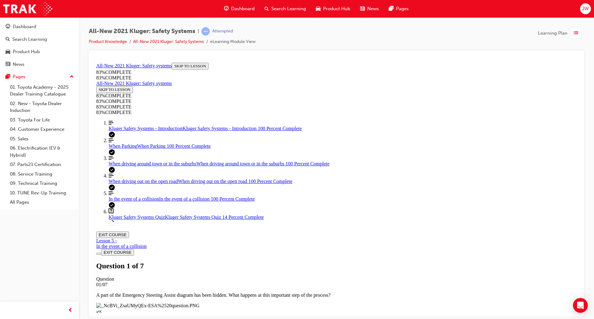
scroll to position [100, 0]
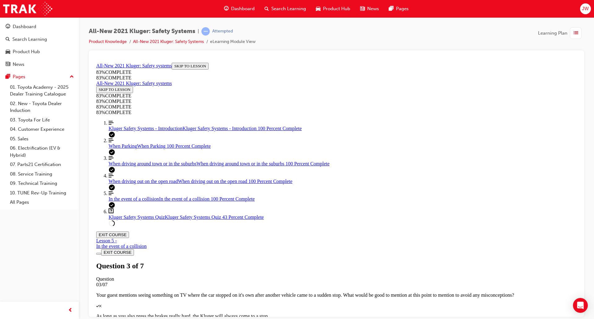
drag, startPoint x: 352, startPoint y: 222, endPoint x: 380, endPoint y: 249, distance: 38.5
drag, startPoint x: 335, startPoint y: 194, endPoint x: 364, endPoint y: 197, distance: 29.3
drag, startPoint x: 343, startPoint y: 219, endPoint x: 377, endPoint y: 233, distance: 37.0
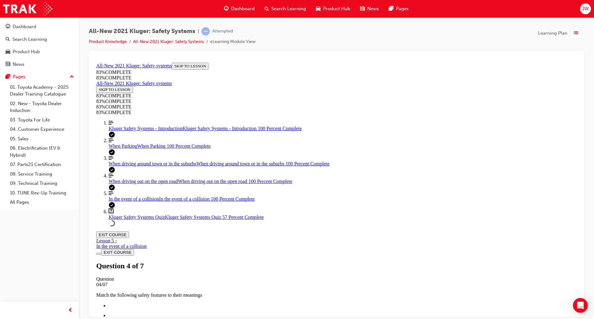
scroll to position [139, 0]
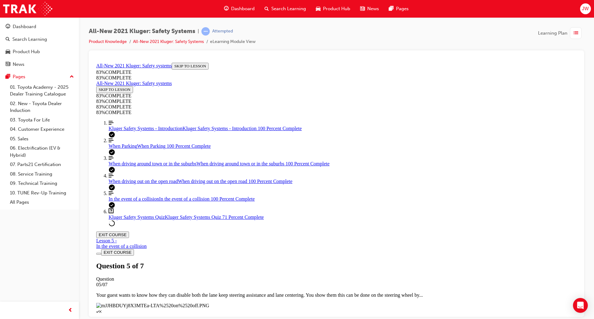
drag, startPoint x: 363, startPoint y: 272, endPoint x: 367, endPoint y: 266, distance: 7.6
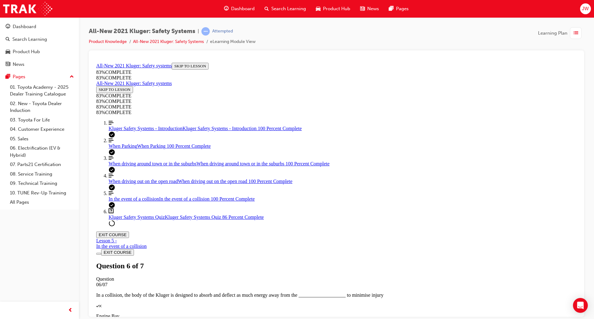
scroll to position [61, 0]
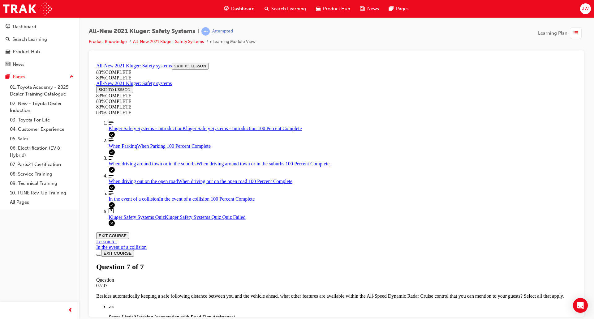
scroll to position [63, 0]
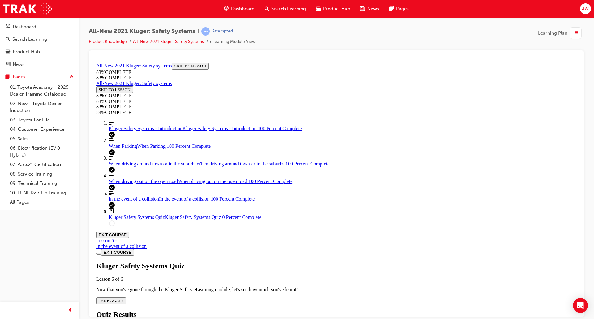
scroll to position [22, 0]
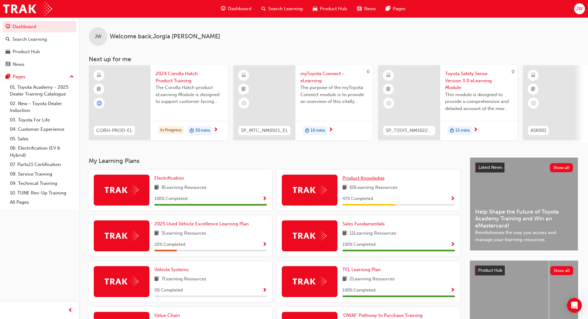
click at [360, 180] on span "Product Knowledge" at bounding box center [364, 179] width 42 height 6
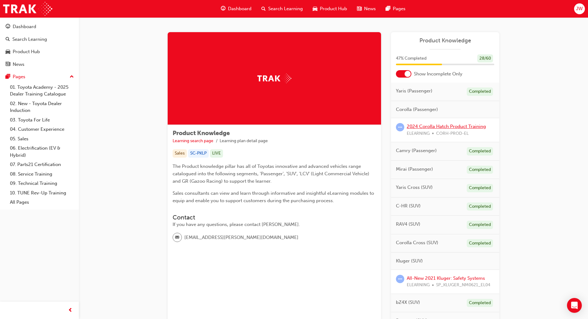
click at [434, 125] on link "2024 Corolla Hatch Product Training" at bounding box center [446, 127] width 79 height 6
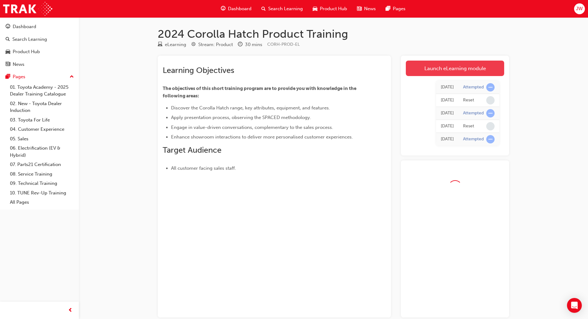
click at [451, 71] on link "Launch eLearning module" at bounding box center [455, 68] width 98 height 15
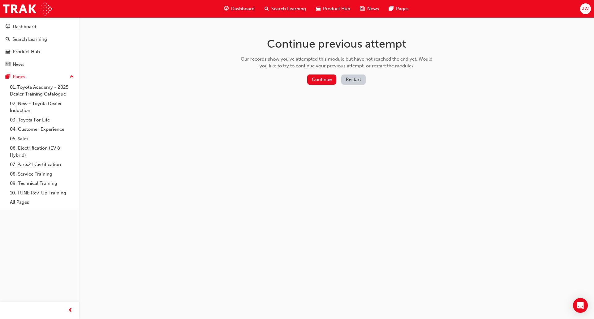
click at [347, 76] on button "Restart" at bounding box center [353, 80] width 24 height 10
